Goal: Find specific page/section: Find specific page/section

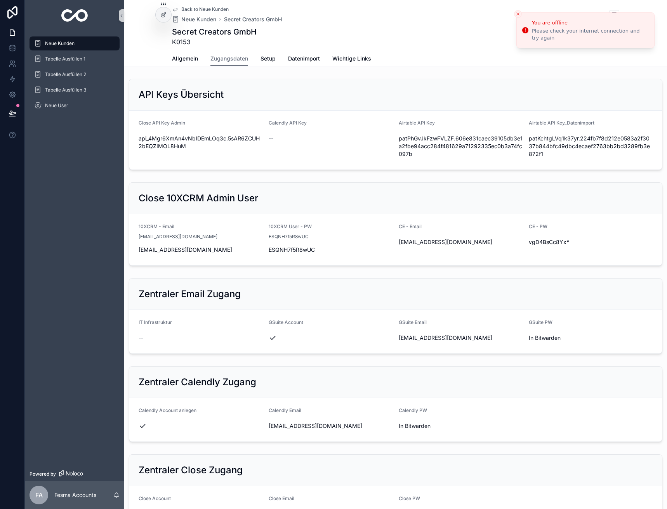
scroll to position [625, 0]
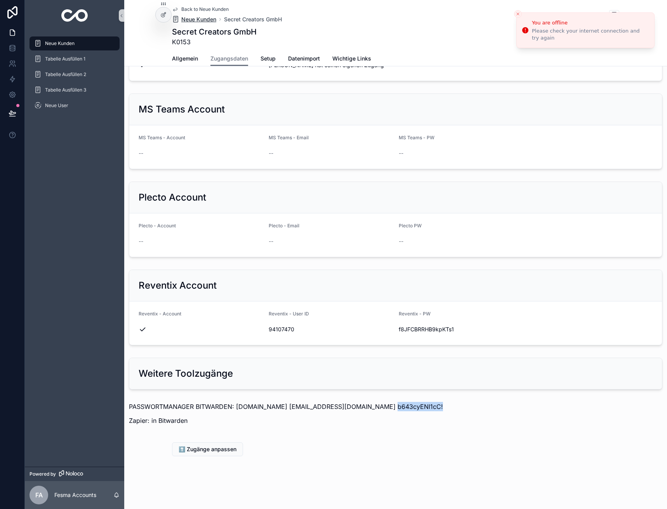
click at [186, 21] on span "Neue Kunden" at bounding box center [198, 20] width 35 height 8
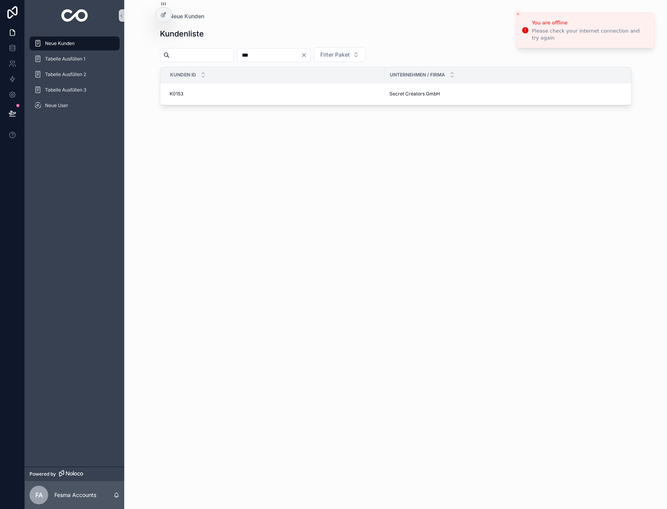
click at [273, 48] on div "***" at bounding box center [274, 55] width 74 height 14
click at [273, 54] on input "***" at bounding box center [269, 55] width 64 height 11
type input "**"
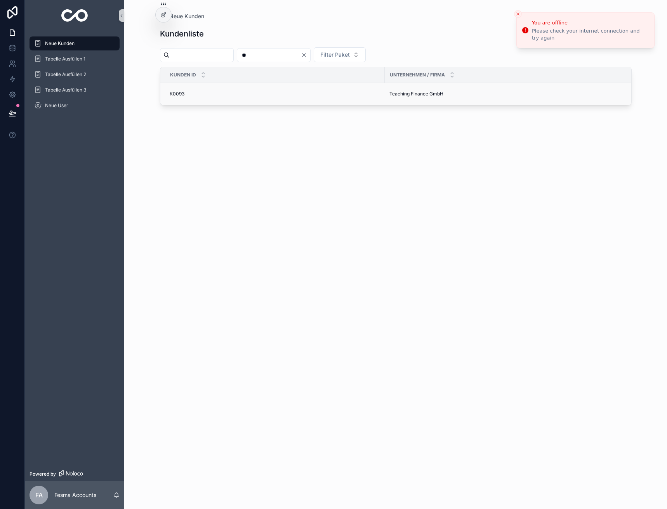
click at [430, 87] on td "Teaching Finance GmbH Teaching Finance GmbH" at bounding box center [514, 94] width 258 height 22
click at [427, 93] on span "Teaching Finance GmbH" at bounding box center [416, 94] width 54 height 6
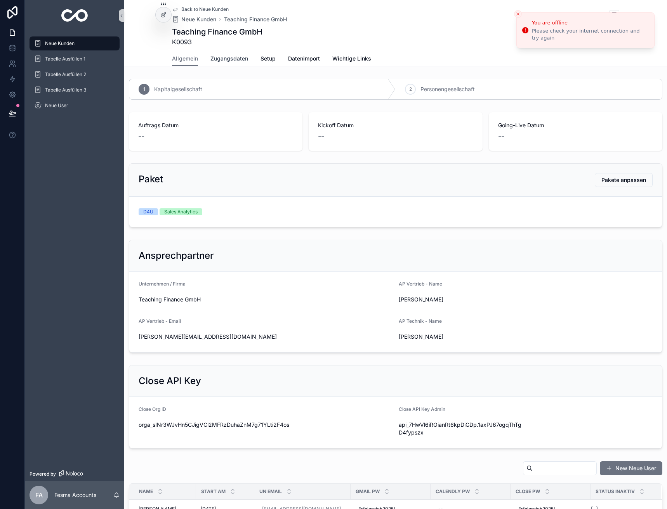
click at [233, 61] on span "Zugangsdaten" at bounding box center [229, 59] width 38 height 8
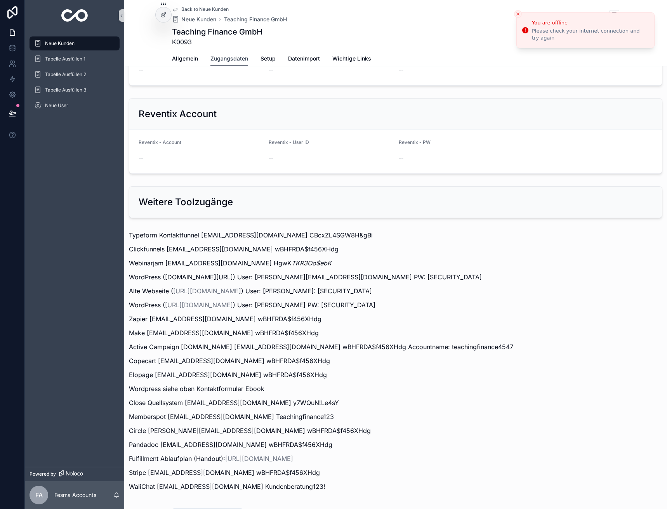
scroll to position [863, 0]
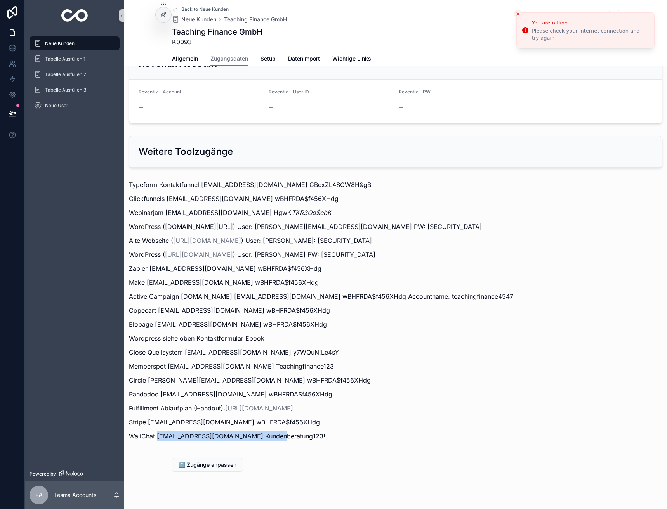
drag, startPoint x: 157, startPoint y: 420, endPoint x: 272, endPoint y: 423, distance: 115.3
click at [272, 431] on p "WaliChat customer.success@teachingfinance.de Kundenberatung123!" at bounding box center [395, 435] width 533 height 9
copy p "customer.success@teachingfinance.de"
drag, startPoint x: 274, startPoint y: 421, endPoint x: 349, endPoint y: 424, distance: 74.5
click at [349, 431] on p "WaliChat customer.success@teachingfinance.de Kundenberatung123!" at bounding box center [395, 435] width 533 height 9
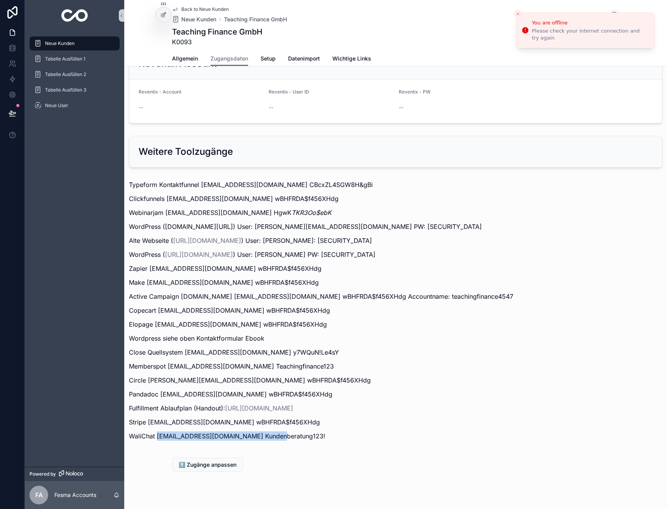
copy p "Kundenberatung123!"
drag, startPoint x: 163, startPoint y: 423, endPoint x: 272, endPoint y: 421, distance: 108.7
click at [272, 431] on p "WaliChat customer.success@teachingfinance.de Kundenberatung123!" at bounding box center [395, 435] width 533 height 9
copy p "customer.success@teachingfinance.de"
drag, startPoint x: 276, startPoint y: 423, endPoint x: 322, endPoint y: 423, distance: 46.6
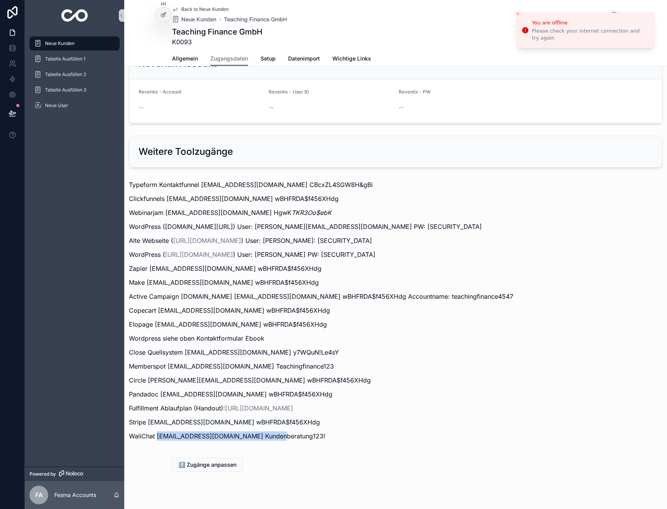
click at [322, 431] on p "WaliChat customer.success@teachingfinance.de Kundenberatung123!" at bounding box center [395, 435] width 533 height 9
drag, startPoint x: 274, startPoint y: 420, endPoint x: 344, endPoint y: 424, distance: 69.9
click at [344, 431] on p "WaliChat customer.success@teachingfinance.de Kundenberatung123!" at bounding box center [395, 435] width 533 height 9
copy p "Kundenberatung123!"
drag, startPoint x: 158, startPoint y: 420, endPoint x: 271, endPoint y: 423, distance: 113.7
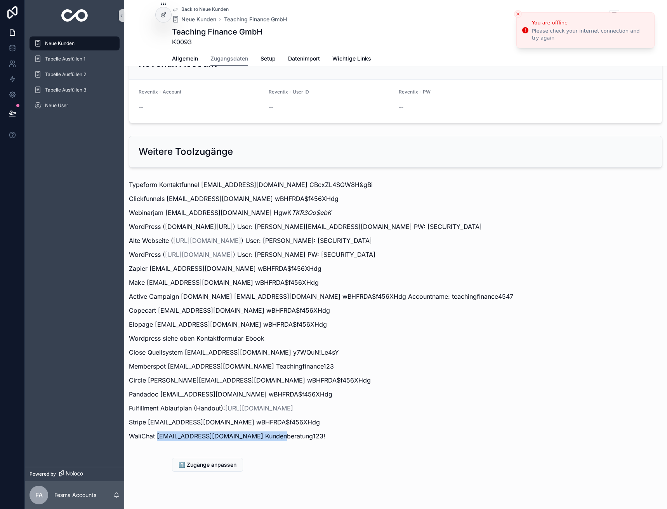
click at [271, 431] on p "WaliChat customer.success@teachingfinance.de Kundenberatung123!" at bounding box center [395, 435] width 533 height 9
copy p "customer.success@teachingfinance.de"
click at [518, 14] on line "Close toast" at bounding box center [517, 14] width 2 height 2
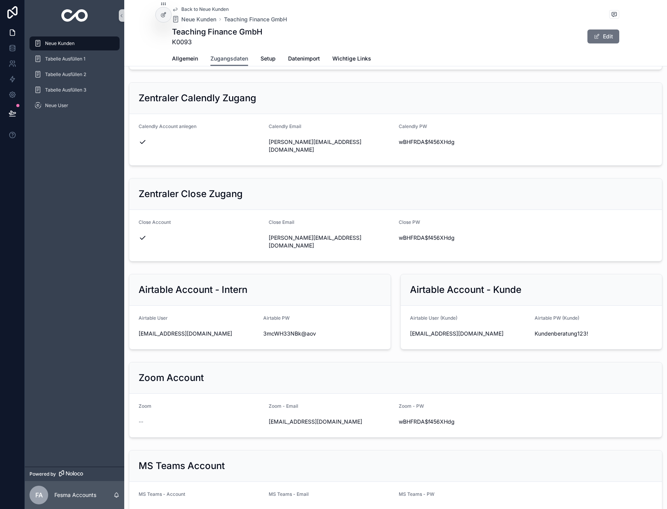
scroll to position [87, 0]
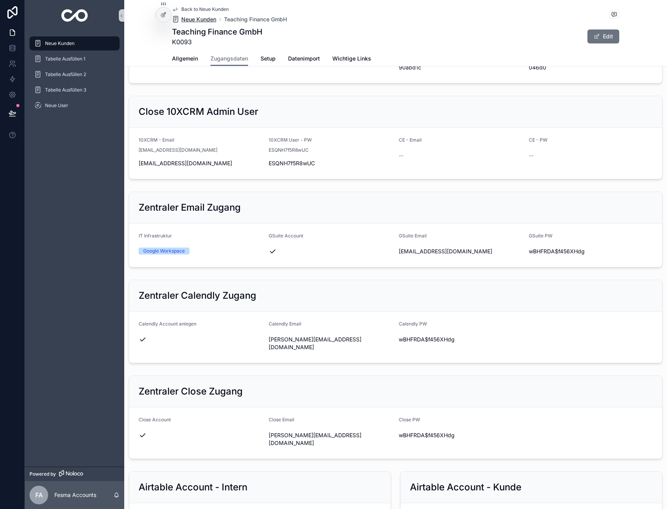
click at [191, 18] on span "Neue Kunden" at bounding box center [198, 20] width 35 height 8
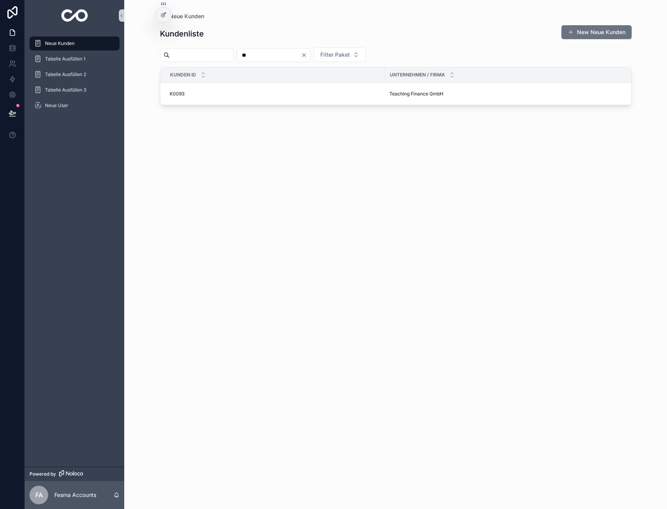
click at [279, 53] on input "**" at bounding box center [269, 55] width 64 height 11
click at [293, 50] on input "**" at bounding box center [269, 55] width 64 height 11
click at [293, 51] on input "**" at bounding box center [269, 55] width 64 height 11
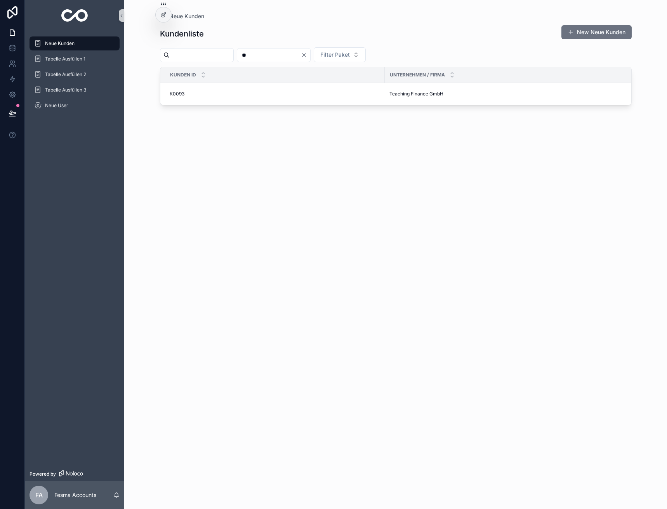
type input "**"
click at [390, 87] on span "3CC Studios" at bounding box center [402, 90] width 27 height 6
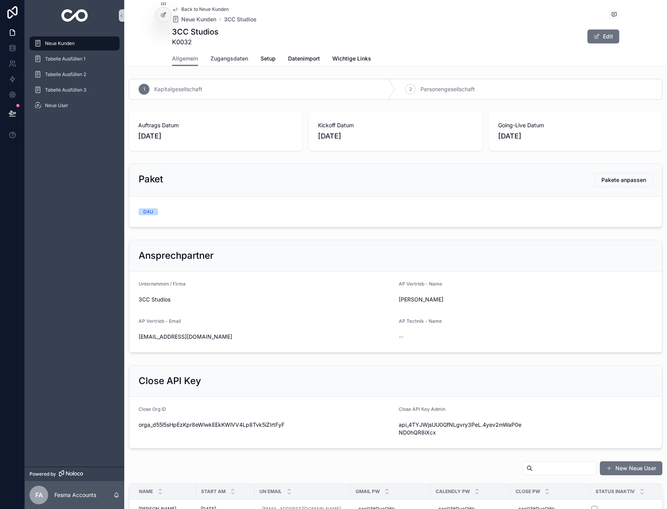
click at [224, 59] on span "Zugangsdaten" at bounding box center [229, 59] width 38 height 8
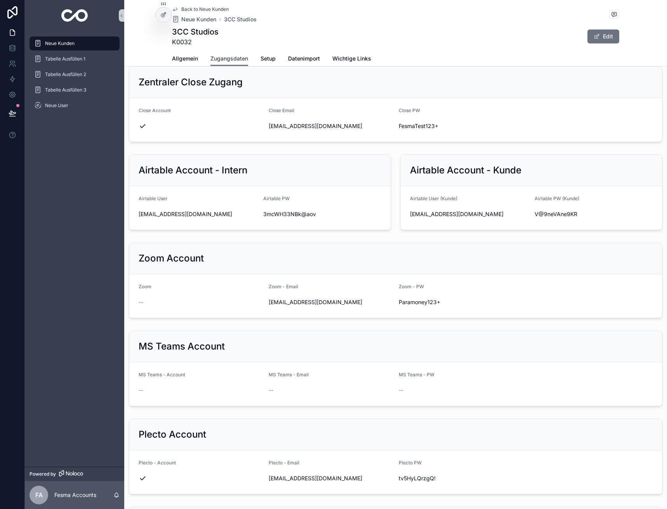
scroll to position [299, 0]
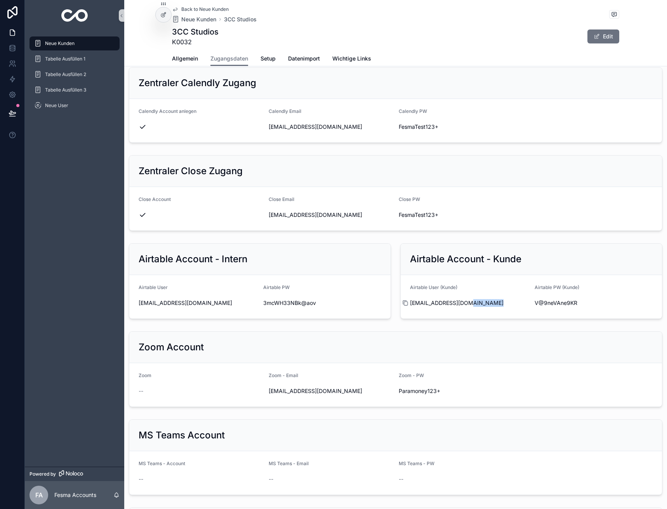
drag, startPoint x: 469, startPoint y: 306, endPoint x: 410, endPoint y: 301, distance: 59.5
click at [410, 301] on div "info@3ccstudios.com" at bounding box center [469, 303] width 118 height 8
click at [436, 304] on span "info@3ccstudios.com" at bounding box center [469, 303] width 118 height 8
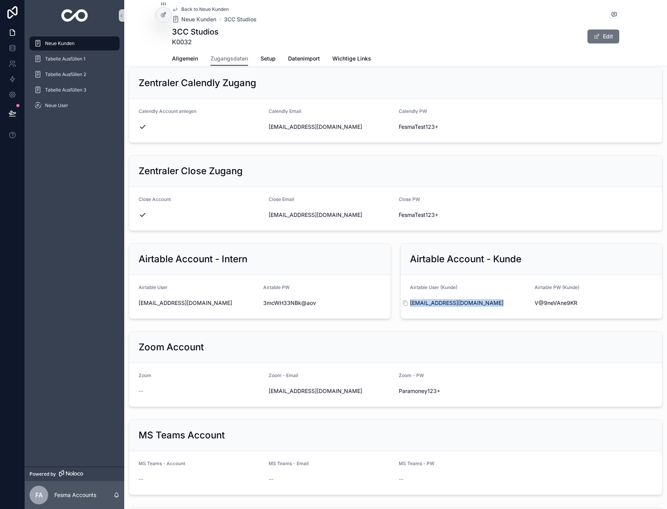
copy div "info@3ccstudios.com"
click at [553, 305] on span "V@9neVAne9KR" at bounding box center [593, 303] width 118 height 8
copy div "V@9neVAne9KR"
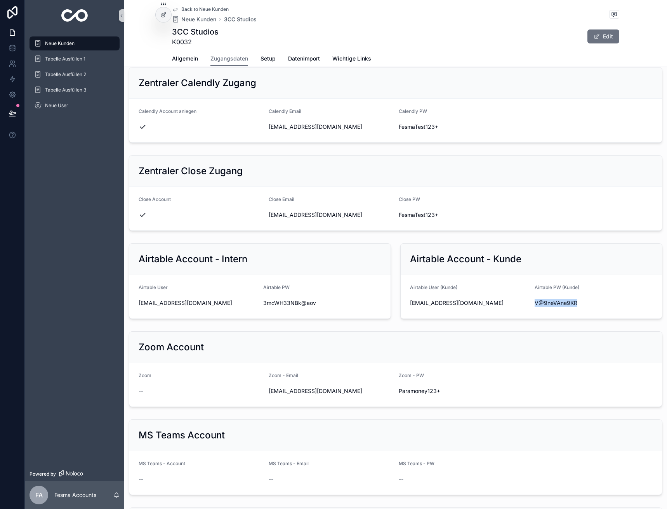
click at [193, 10] on span "Back to Neue Kunden" at bounding box center [204, 9] width 47 height 6
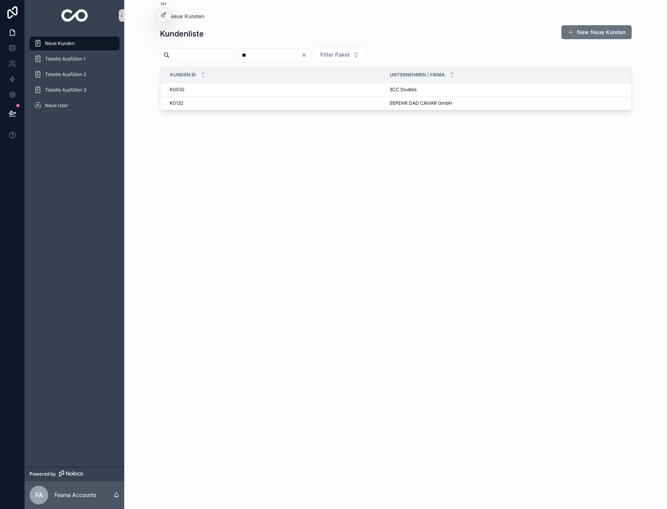
click at [289, 55] on input "**" at bounding box center [269, 55] width 64 height 11
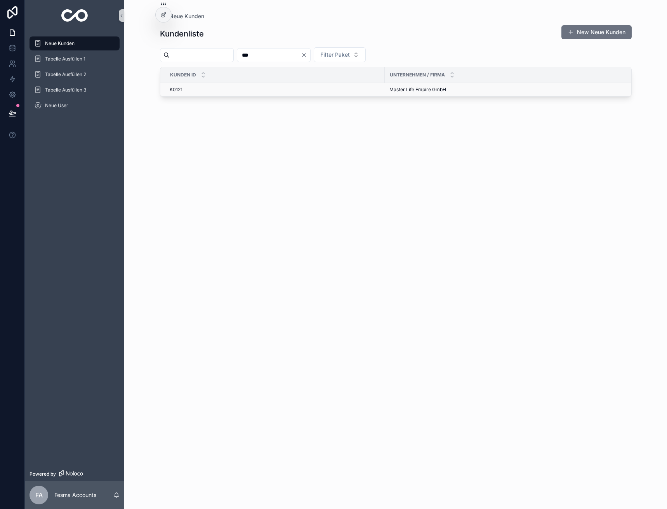
type input "***"
click at [407, 91] on span "Master Life Empire GmbH" at bounding box center [417, 90] width 57 height 6
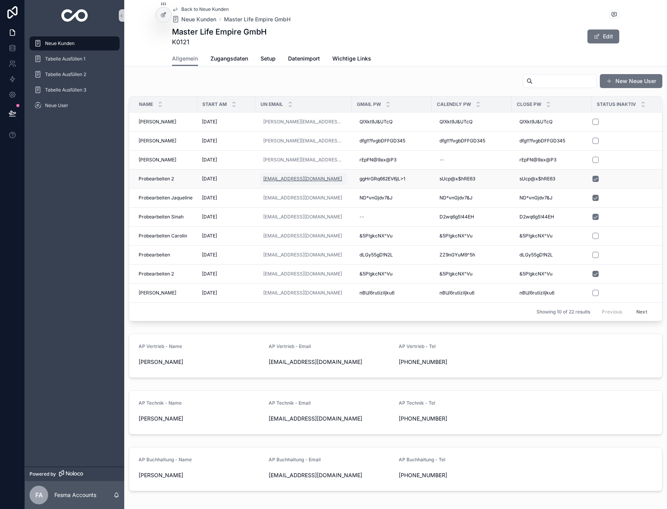
scroll to position [428, 0]
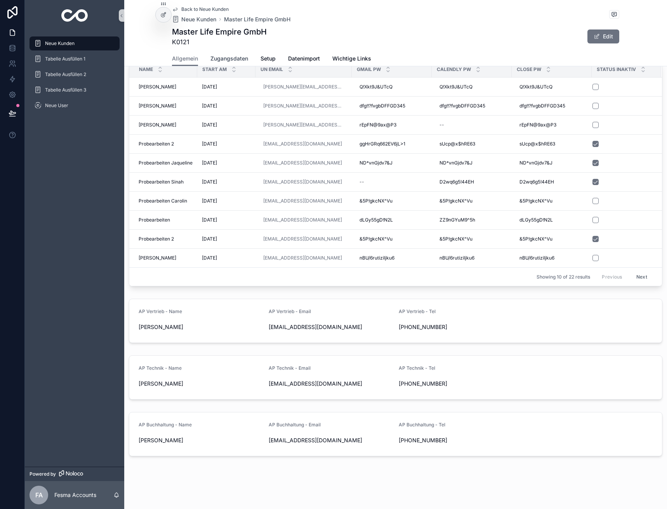
click at [210, 57] on span "Zugangsdaten" at bounding box center [229, 59] width 38 height 8
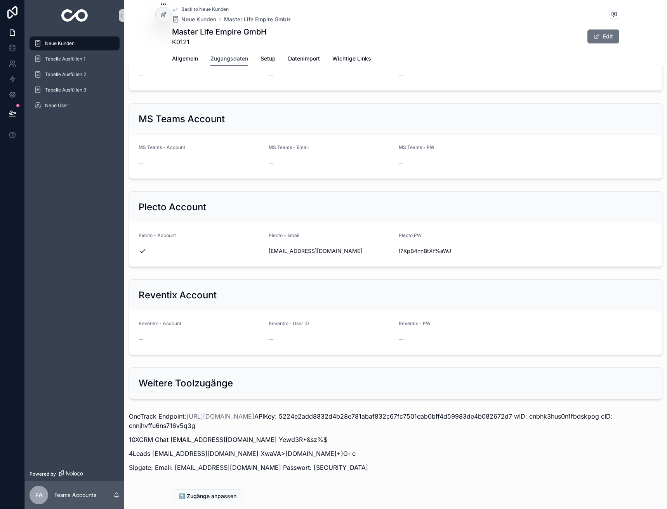
scroll to position [662, 0]
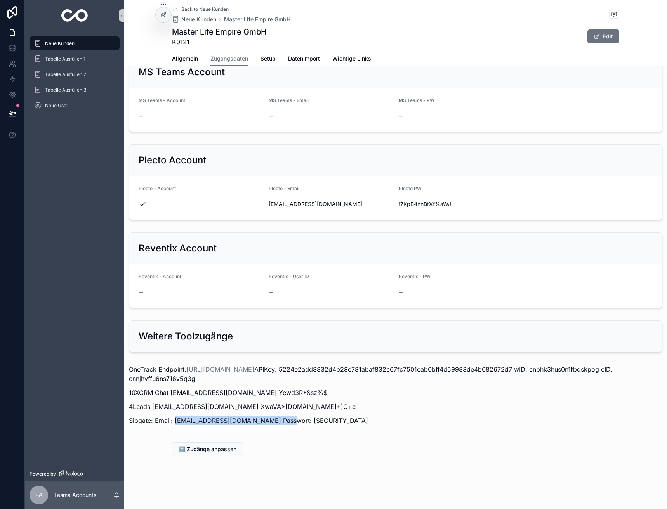
drag, startPoint x: 175, startPoint y: 420, endPoint x: 283, endPoint y: 423, distance: 107.9
click at [283, 423] on p "Sipgate: Email: buchhaltung-mle@markoslusarek.de Passwort: Masterlife2025" at bounding box center [395, 420] width 533 height 9
click at [217, 422] on p "Sipgate: Email: buchhaltung-mle@markoslusarek.de Passwort: Masterlife2025" at bounding box center [395, 420] width 533 height 9
drag, startPoint x: 173, startPoint y: 421, endPoint x: 281, endPoint y: 420, distance: 107.5
click at [281, 420] on p "Sipgate: Email: buchhaltung-mle@markoslusarek.de Passwort: Masterlife2025" at bounding box center [395, 420] width 533 height 9
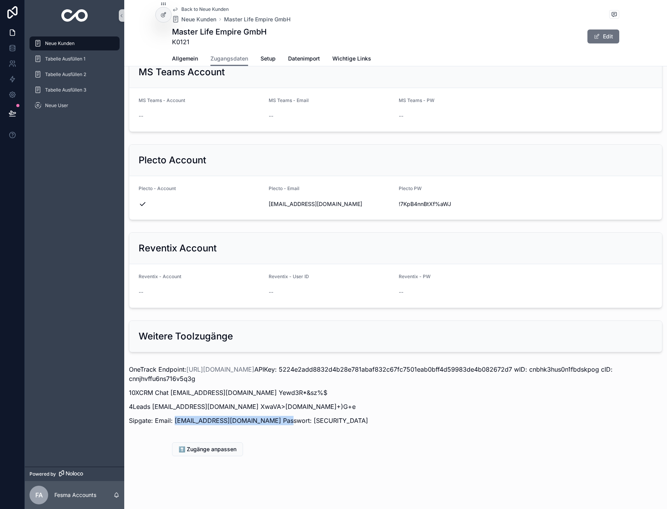
drag, startPoint x: 315, startPoint y: 421, endPoint x: 394, endPoint y: 421, distance: 78.8
click at [394, 421] on p "Sipgate: Email: buchhaltung-mle@markoslusarek.de Passwort: Masterlife2025" at bounding box center [395, 420] width 533 height 9
copy p "Masterlife2025"
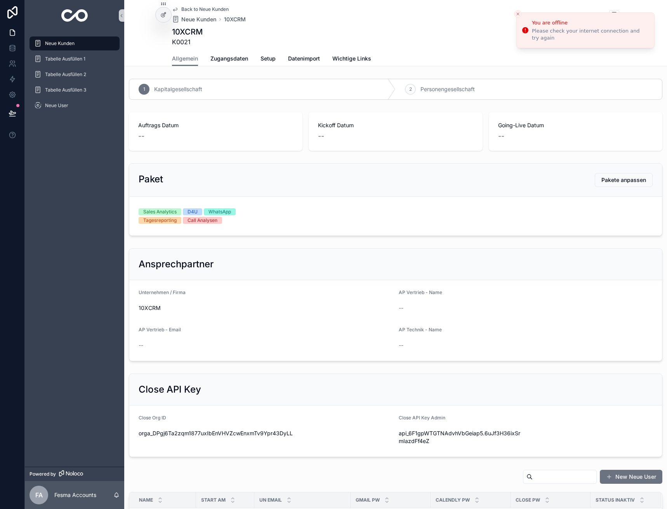
scroll to position [272, 0]
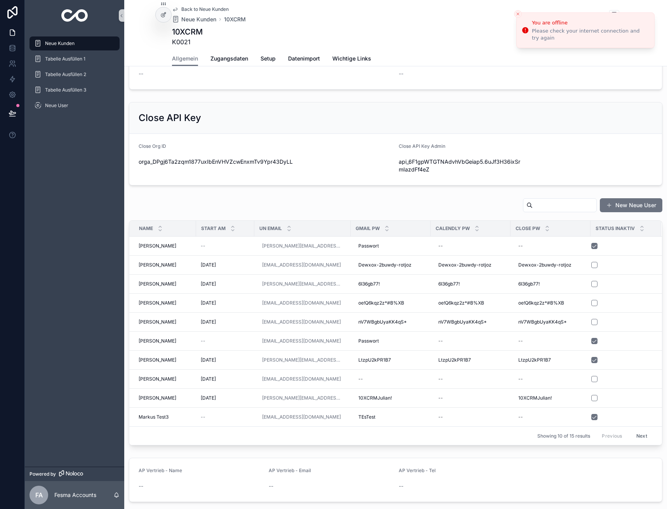
click at [189, 7] on span "Back to Neue Kunden" at bounding box center [204, 9] width 47 height 6
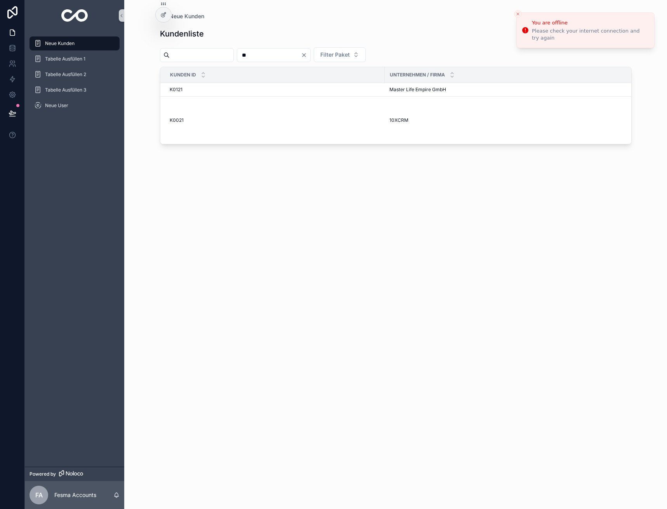
click at [266, 52] on input "**" at bounding box center [269, 55] width 64 height 11
type input "**"
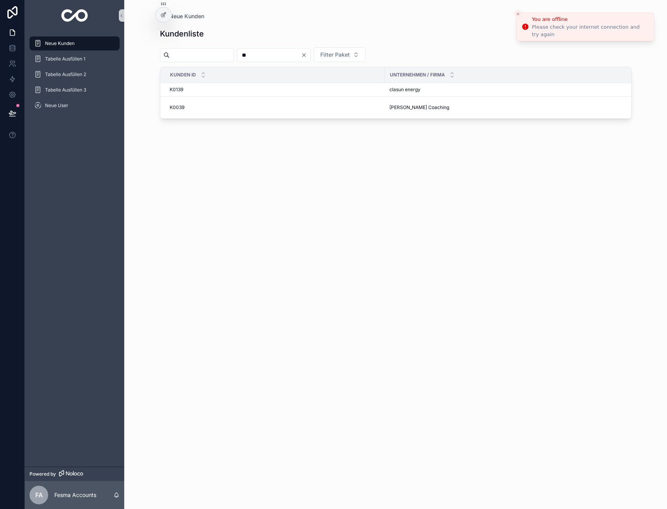
click at [516, 14] on icon "Close toast" at bounding box center [517, 14] width 5 height 5
click at [418, 113] on td "[PERSON_NAME] Coaching [PERSON_NAME] Coaching" at bounding box center [514, 108] width 258 height 22
click at [413, 109] on span "[PERSON_NAME] Coaching" at bounding box center [419, 107] width 60 height 6
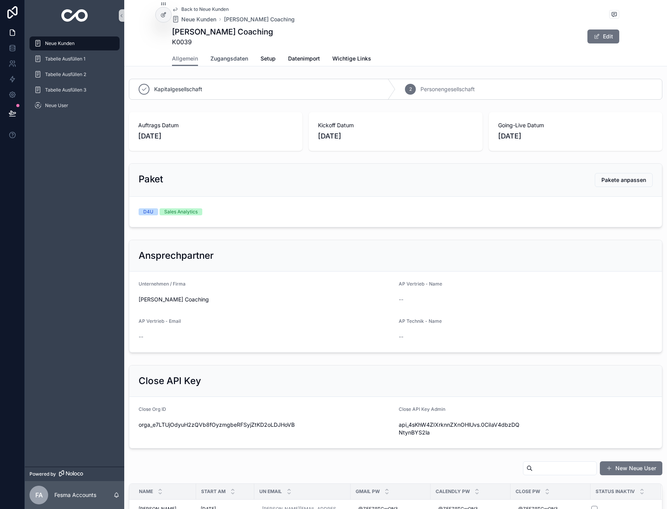
click at [222, 65] on link "Zugangsdaten" at bounding box center [229, 60] width 38 height 16
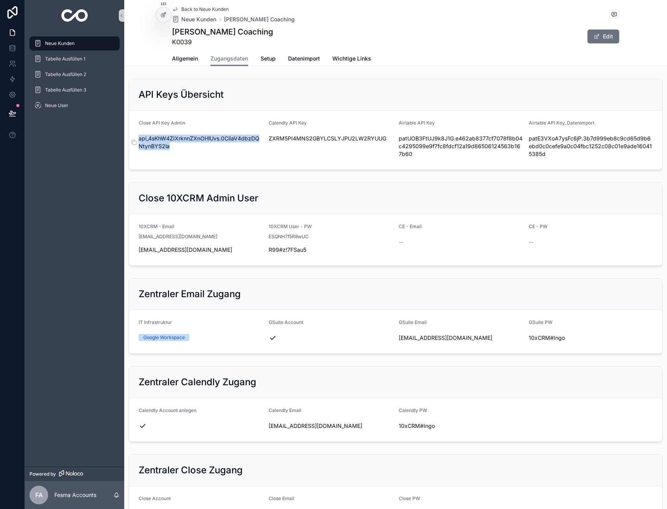
drag, startPoint x: 179, startPoint y: 151, endPoint x: 139, endPoint y: 138, distance: 41.7
click at [139, 138] on div "api_4sKhW4ZIXrknnZXnOHlUvs.0CiIaV4dbzDQNtynBYS2la" at bounding box center [201, 142] width 124 height 20
copy span "api_4sKhW4ZIXrknnZXnOHlUvs.0CiIaV4dbzDQNtynBYS2la"
click at [204, 9] on span "Back to Neue Kunden" at bounding box center [204, 9] width 47 height 6
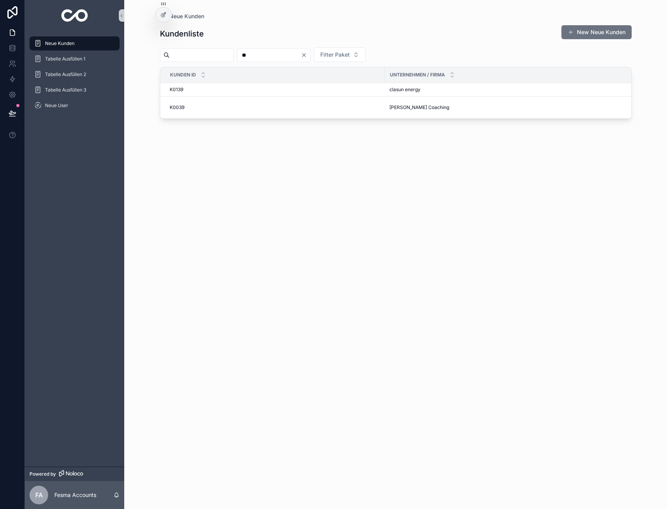
click at [307, 54] on icon "Clear" at bounding box center [304, 55] width 6 height 6
click at [207, 53] on input "scrollable content" at bounding box center [202, 55] width 64 height 11
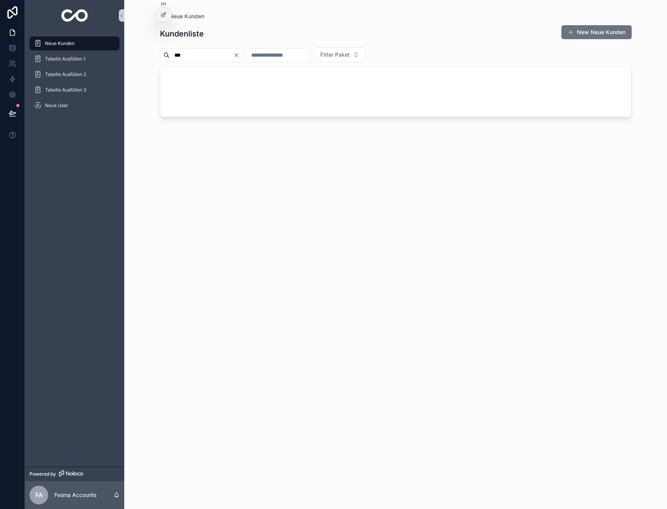
type input "****"
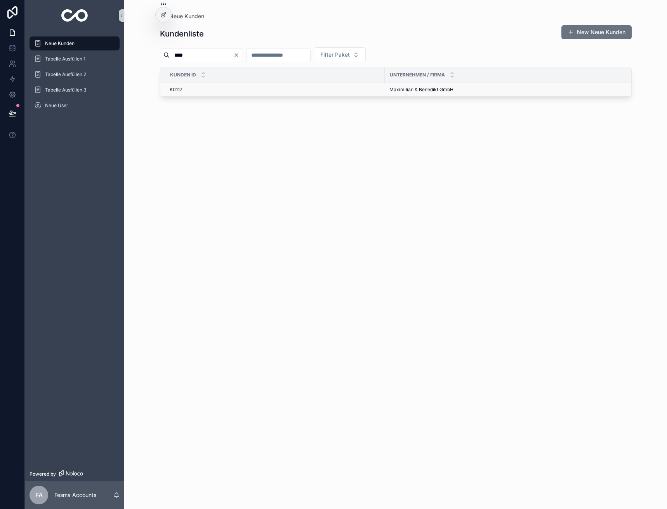
click at [423, 91] on span "Maximilian & Benedikt GmbH" at bounding box center [421, 90] width 64 height 6
